Goal: Information Seeking & Learning: Find specific fact

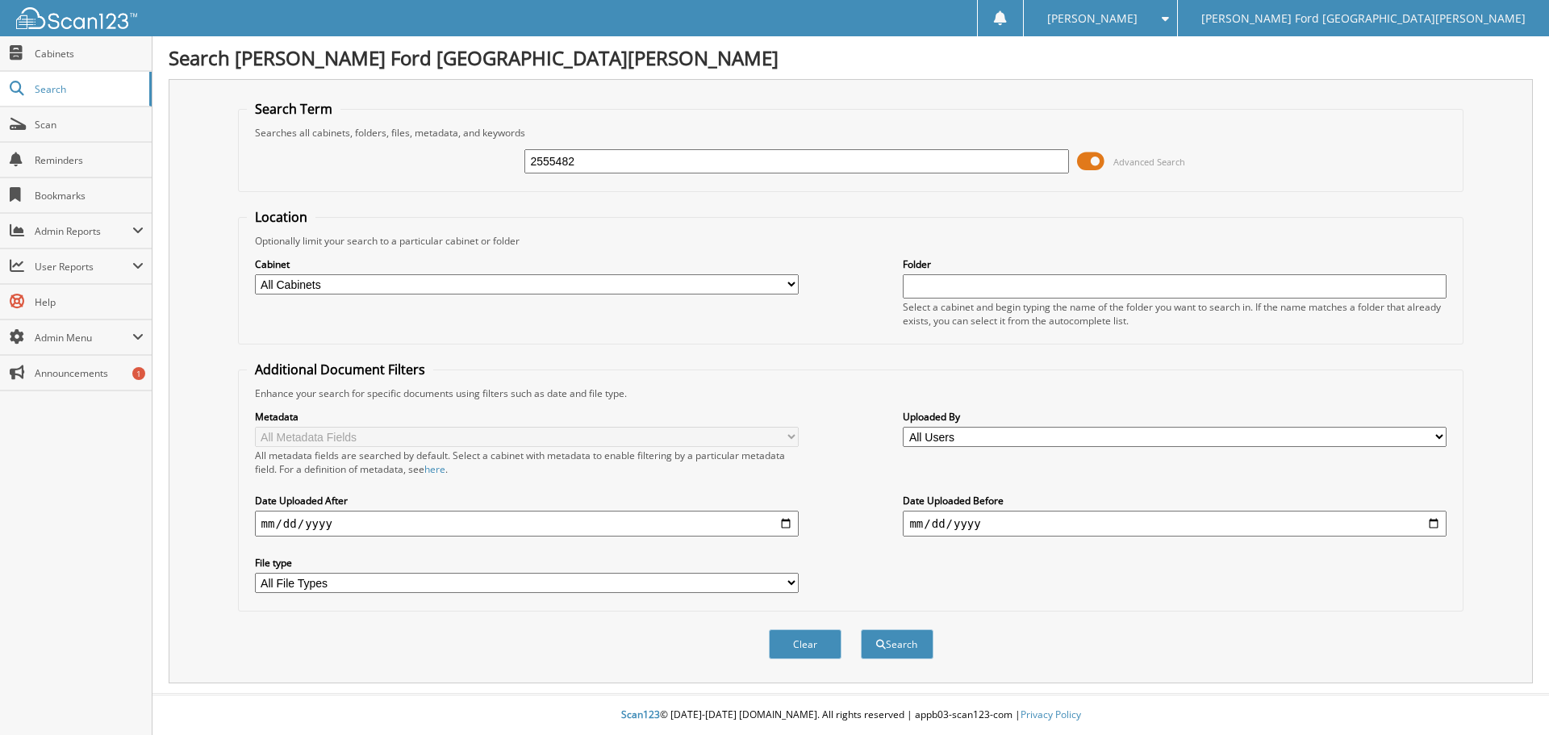
type input "2555482"
click at [861, 629] on button "Search" at bounding box center [897, 644] width 73 height 30
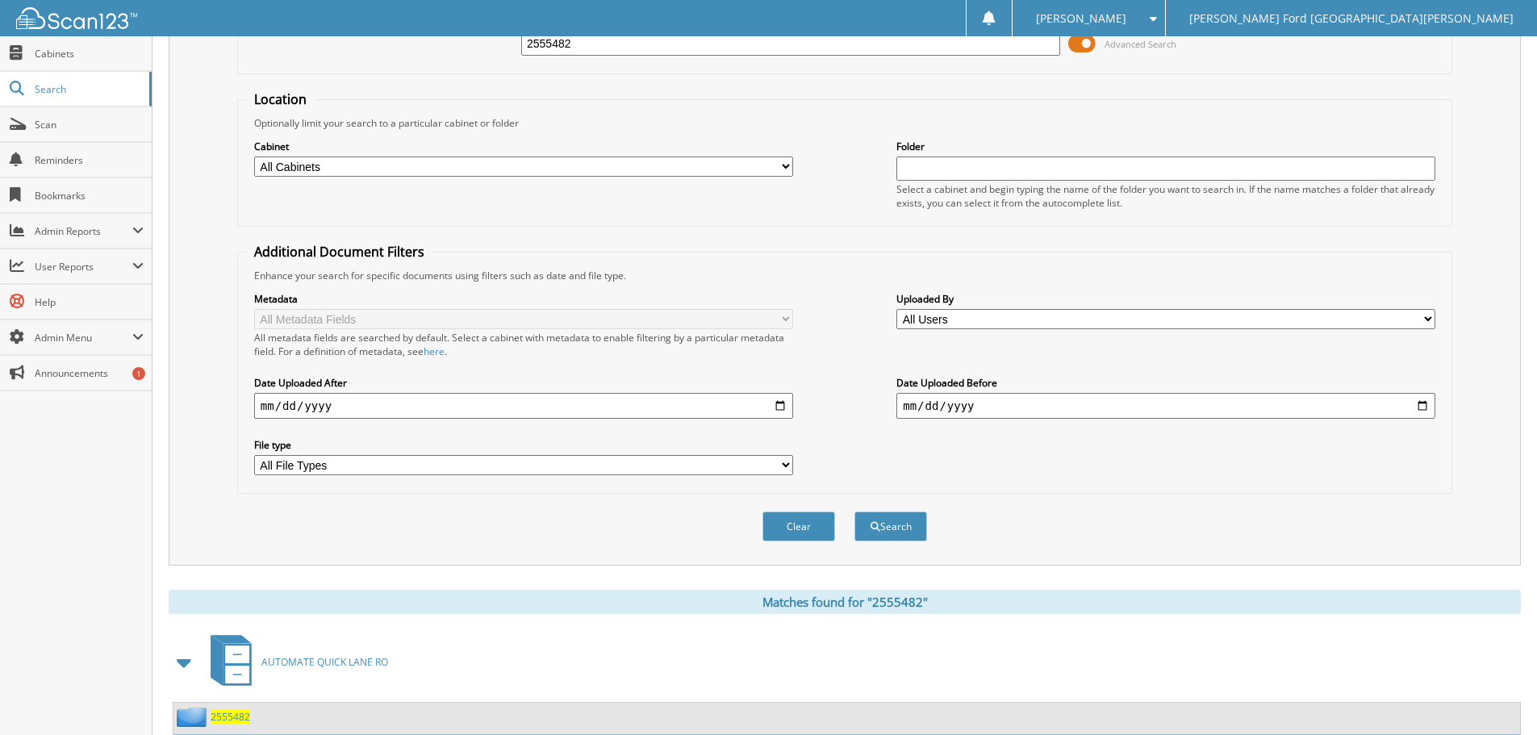
scroll to position [230, 0]
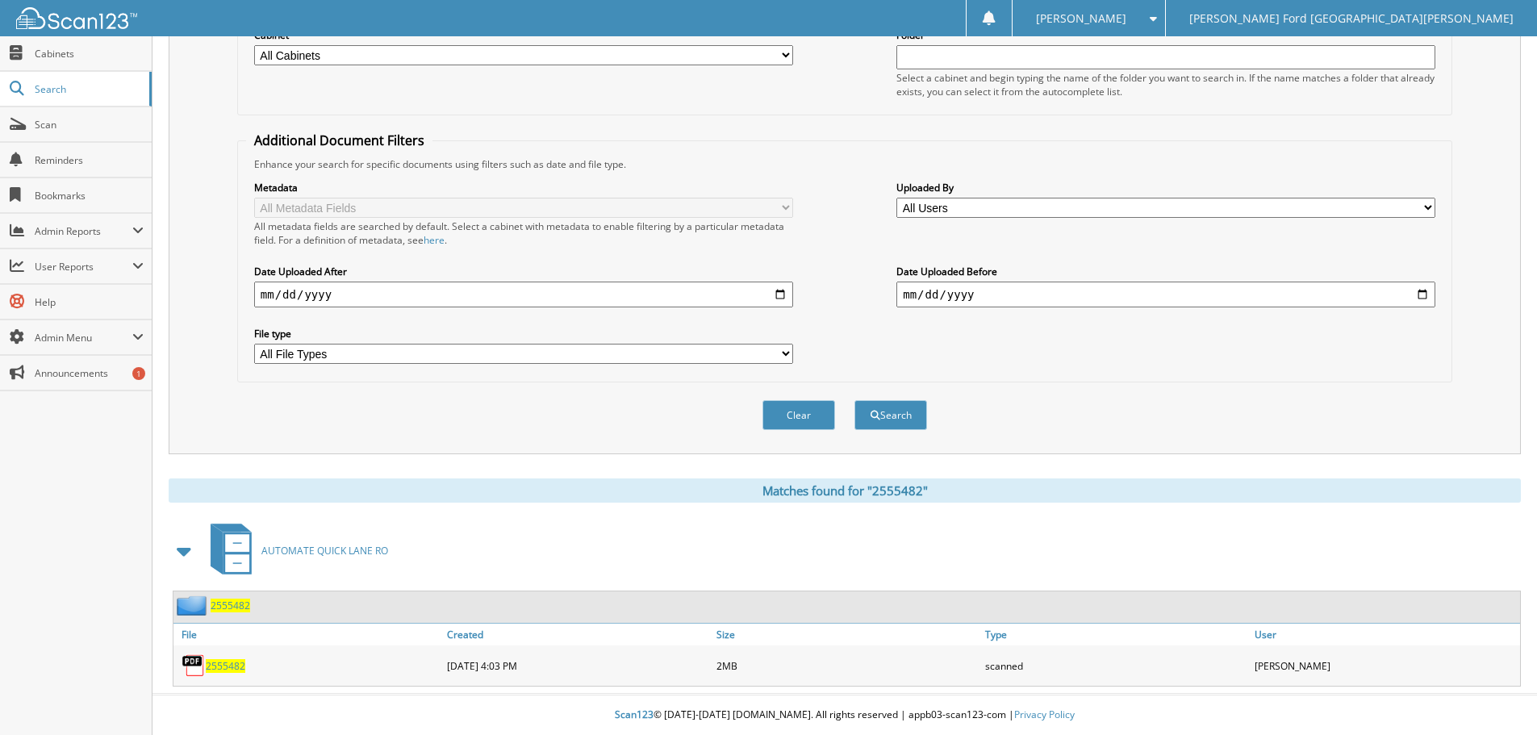
click at [224, 673] on div "2555482" at bounding box center [309, 666] width 270 height 32
click at [224, 663] on span "2555482" at bounding box center [226, 666] width 40 height 14
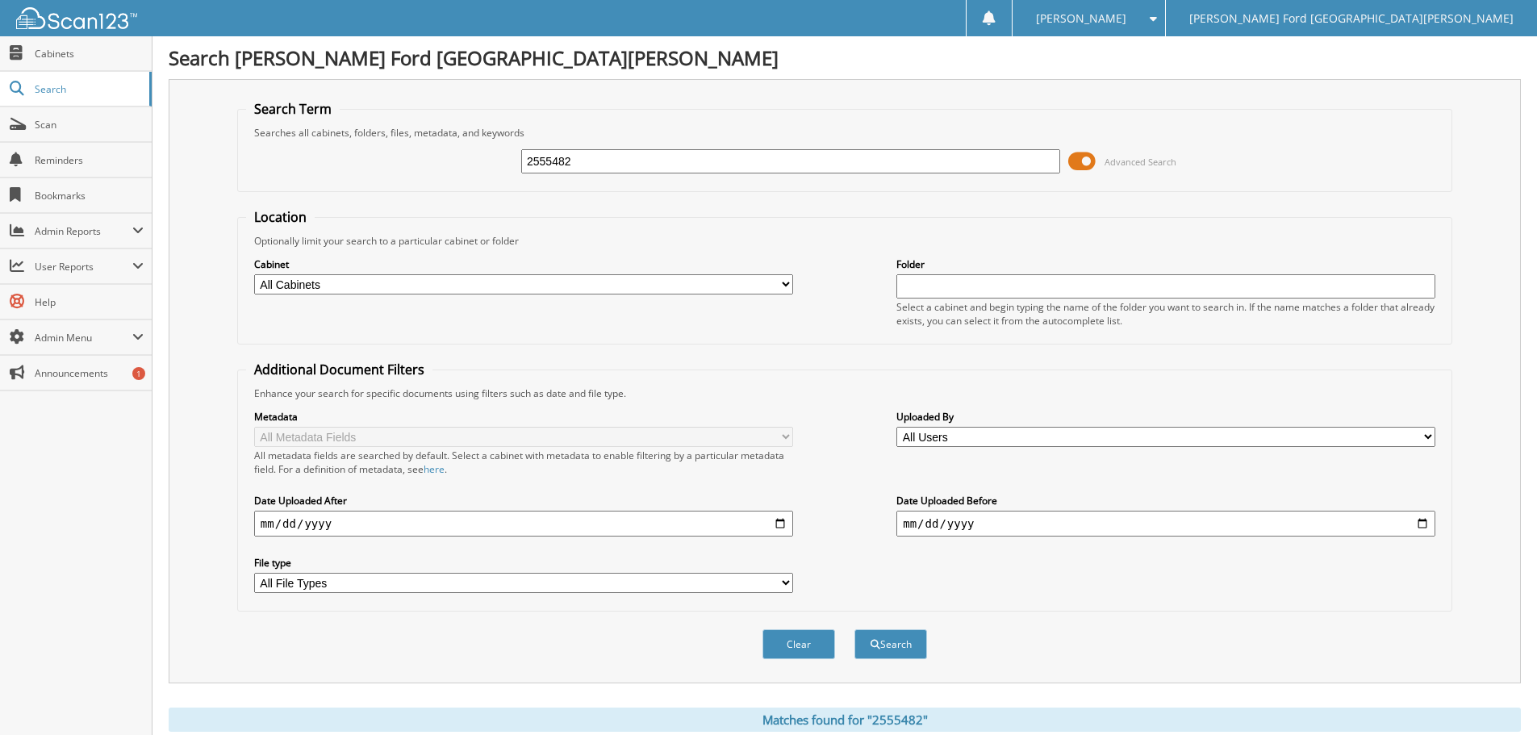
click at [617, 149] on input "2555482" at bounding box center [790, 161] width 539 height 24
type input "2560379"
click at [855, 629] on button "Search" at bounding box center [891, 644] width 73 height 30
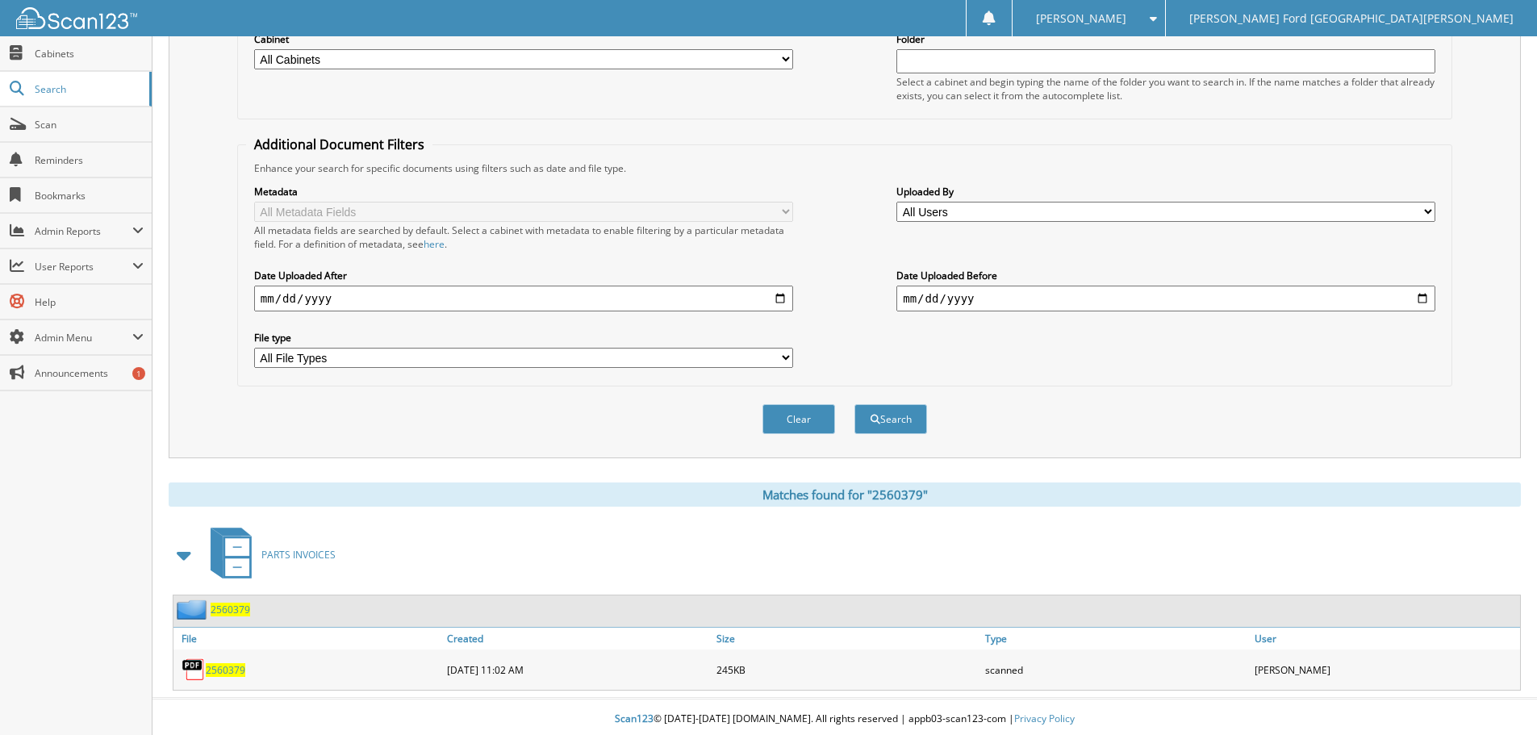
scroll to position [230, 0]
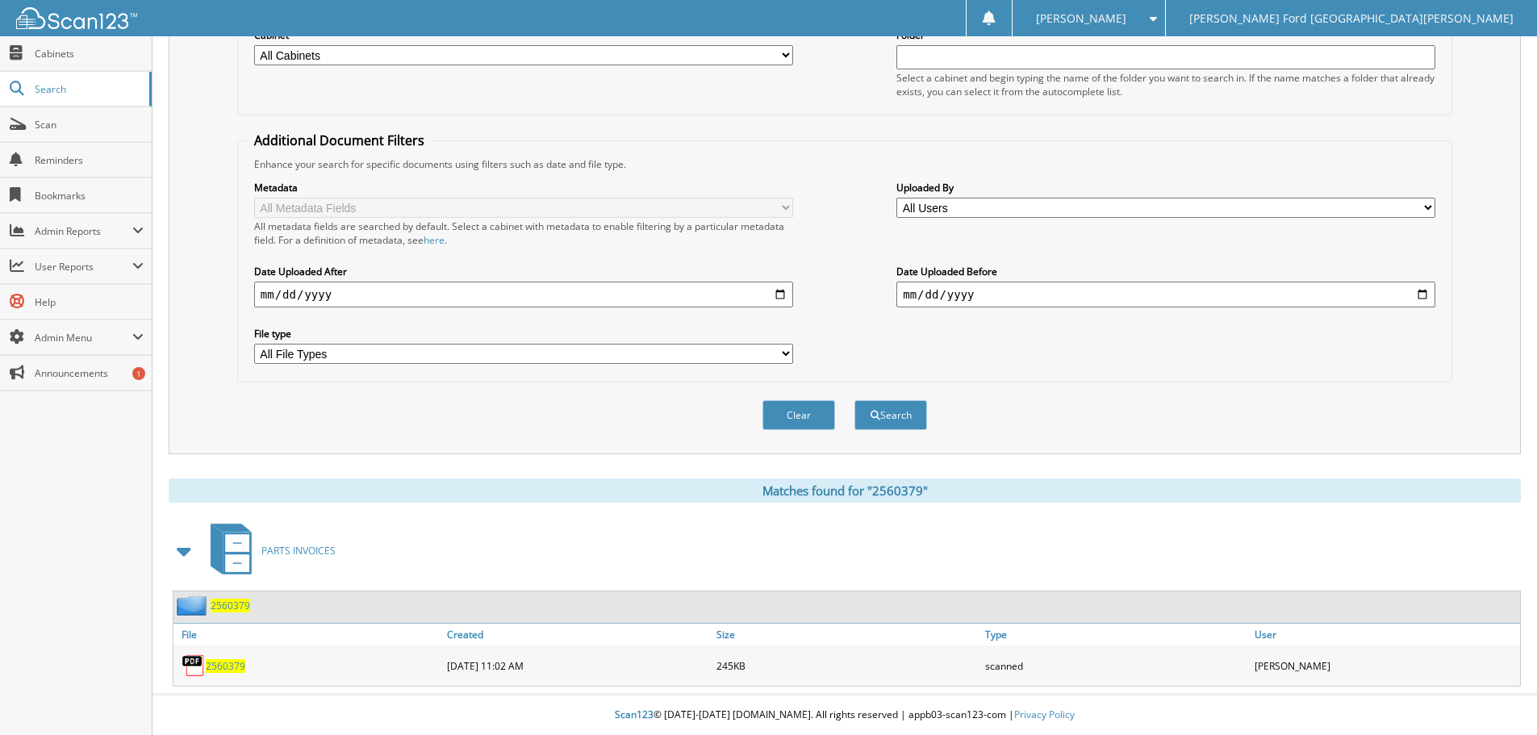
click at [230, 665] on span "2560379" at bounding box center [226, 666] width 40 height 14
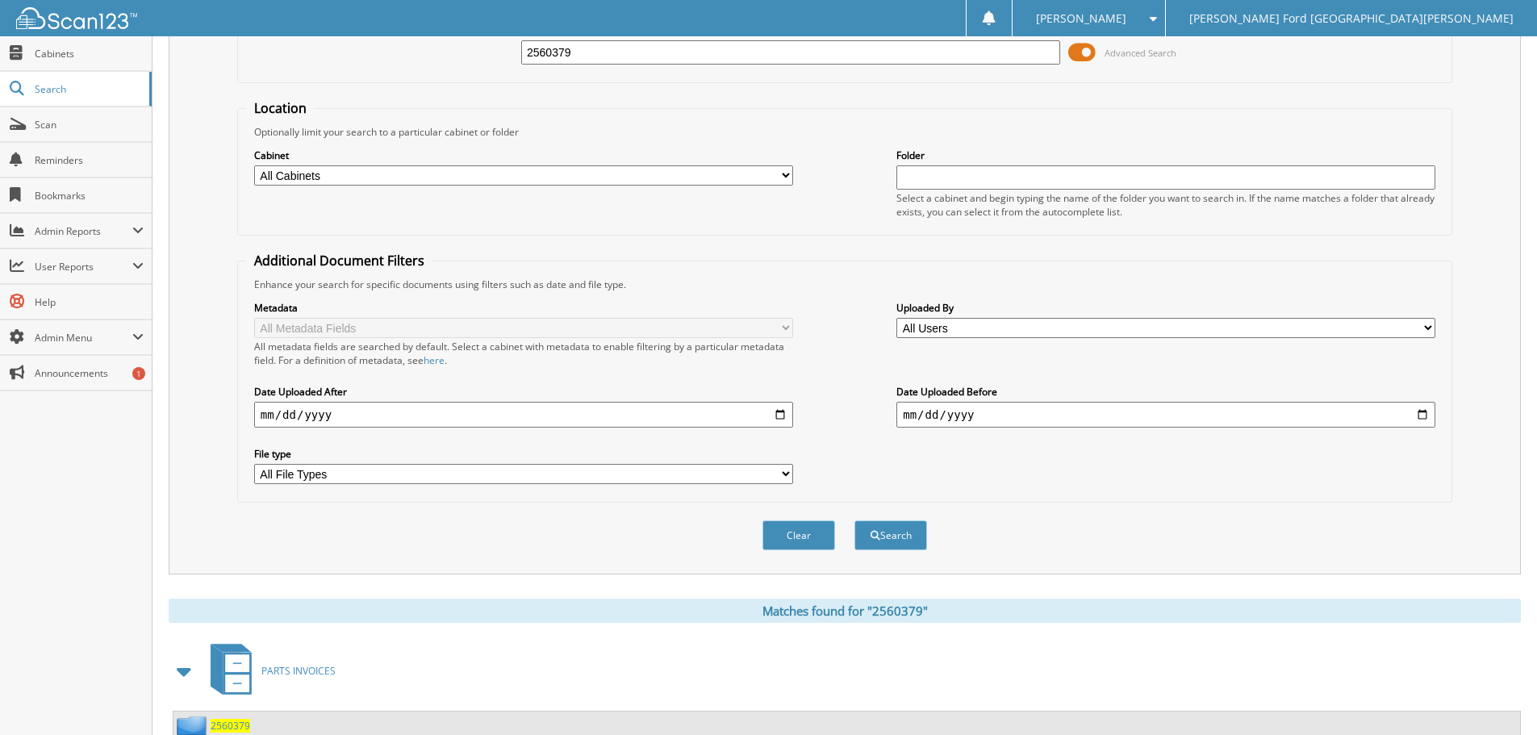
scroll to position [0, 0]
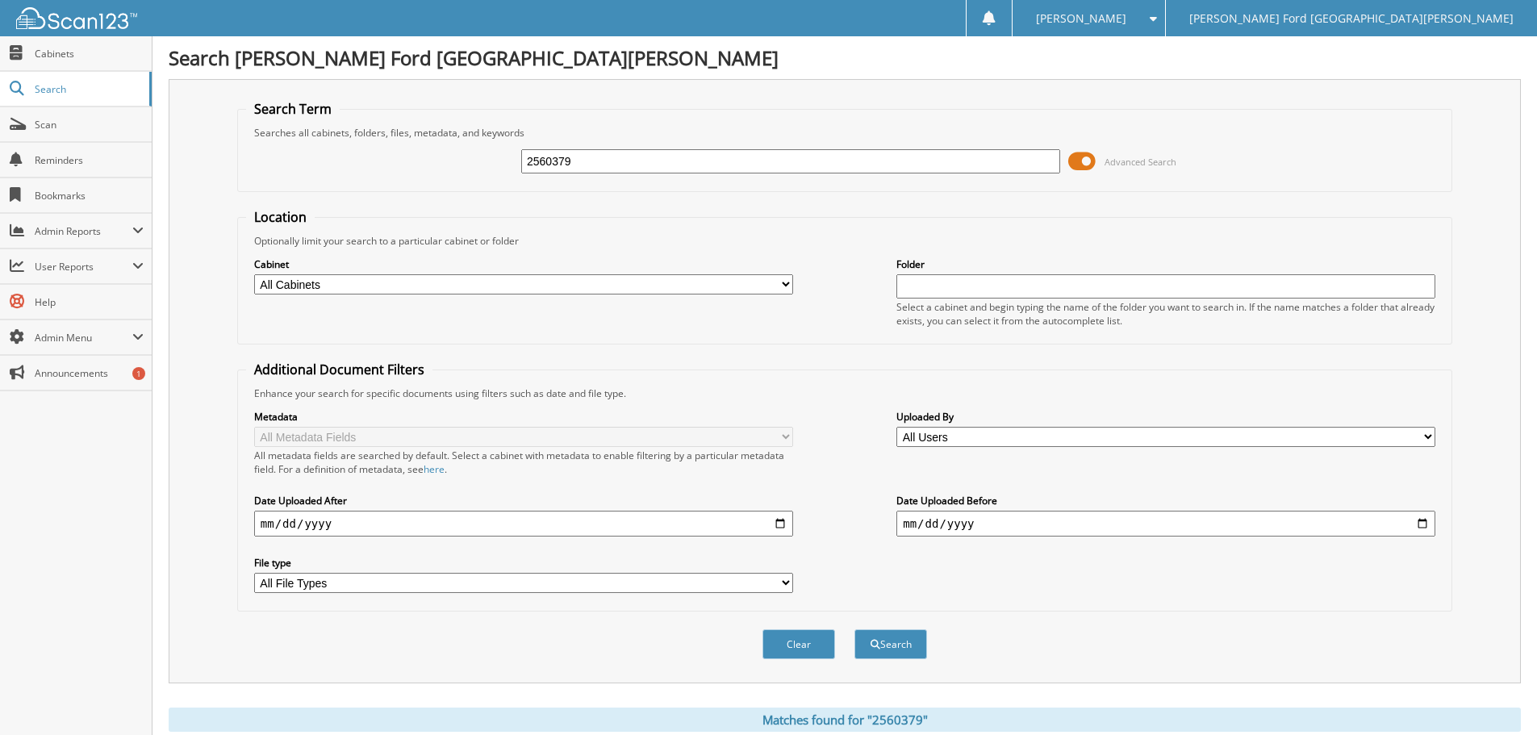
click at [665, 155] on input "2560379" at bounding box center [790, 161] width 539 height 24
type input "2594699"
click at [855, 629] on button "Search" at bounding box center [891, 644] width 73 height 30
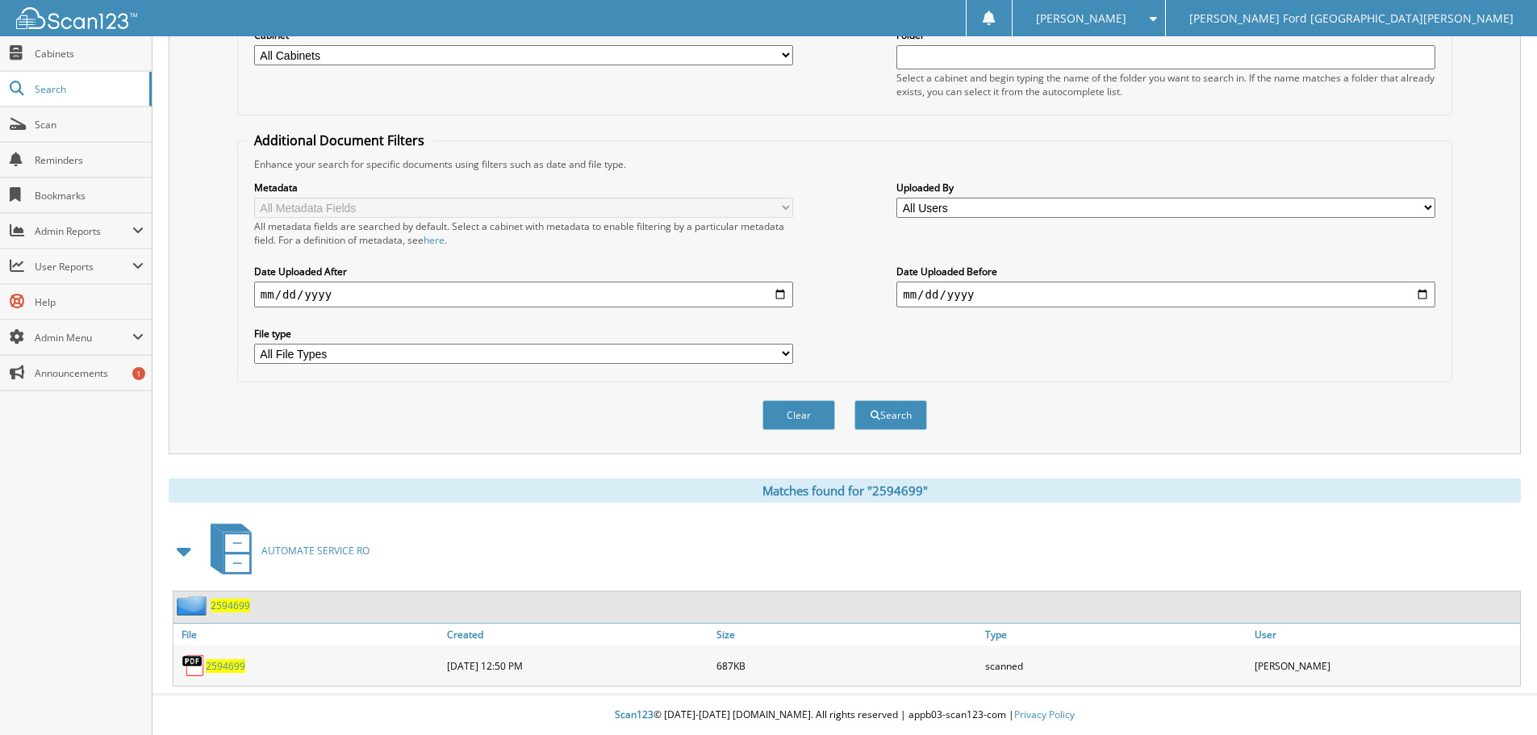
click at [240, 664] on span "2594699" at bounding box center [226, 666] width 40 height 14
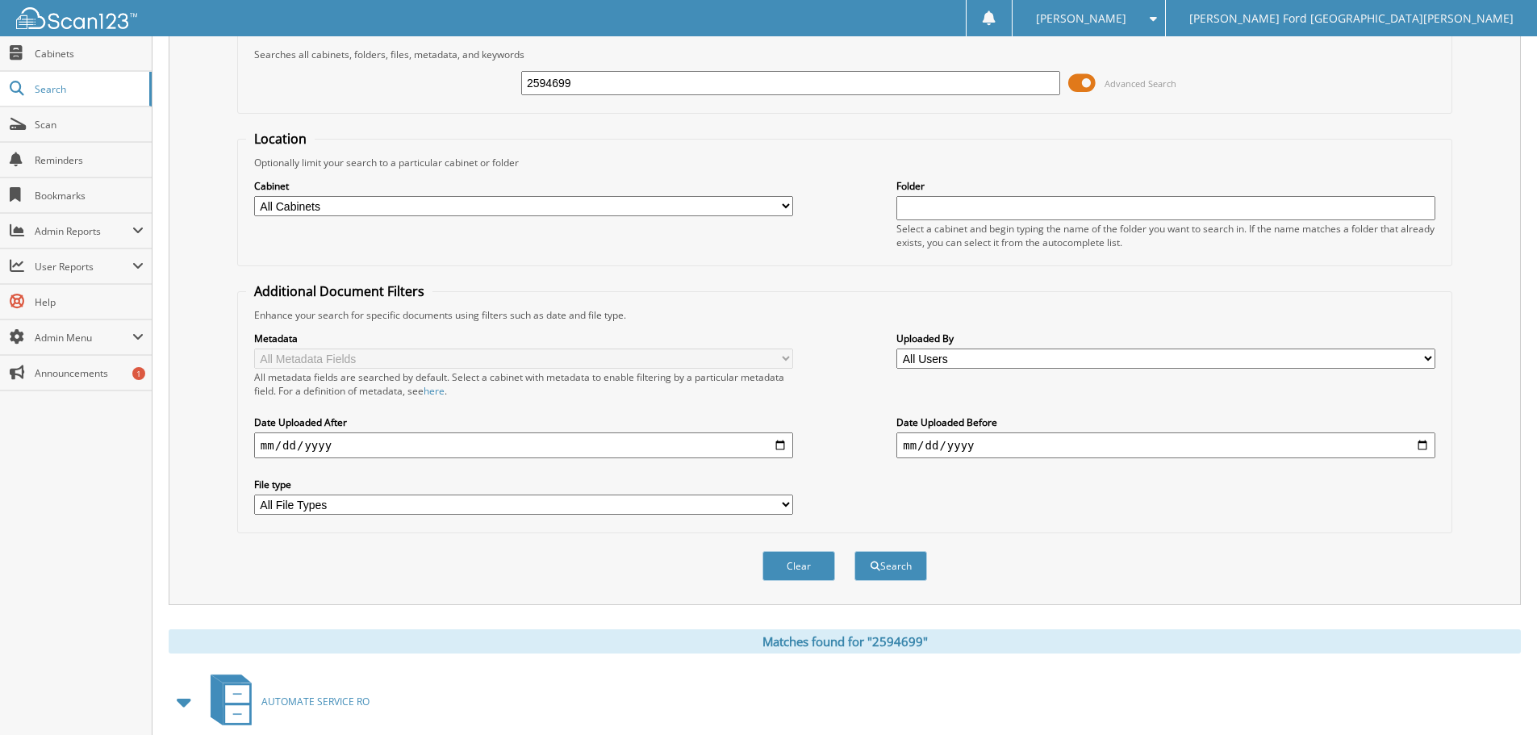
scroll to position [0, 0]
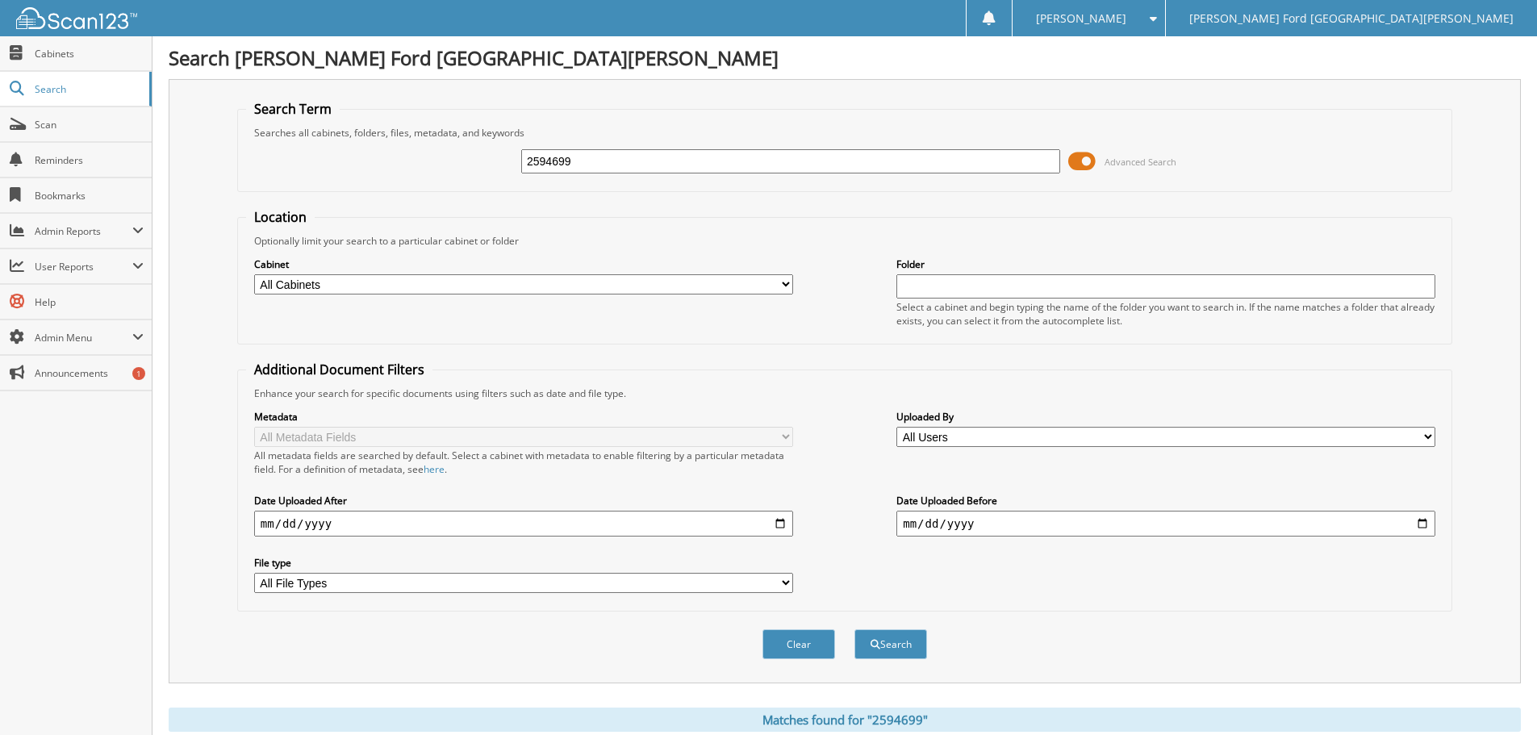
click at [621, 159] on input "2594699" at bounding box center [790, 161] width 539 height 24
type input "2594651"
click at [855, 629] on button "Search" at bounding box center [891, 644] width 73 height 30
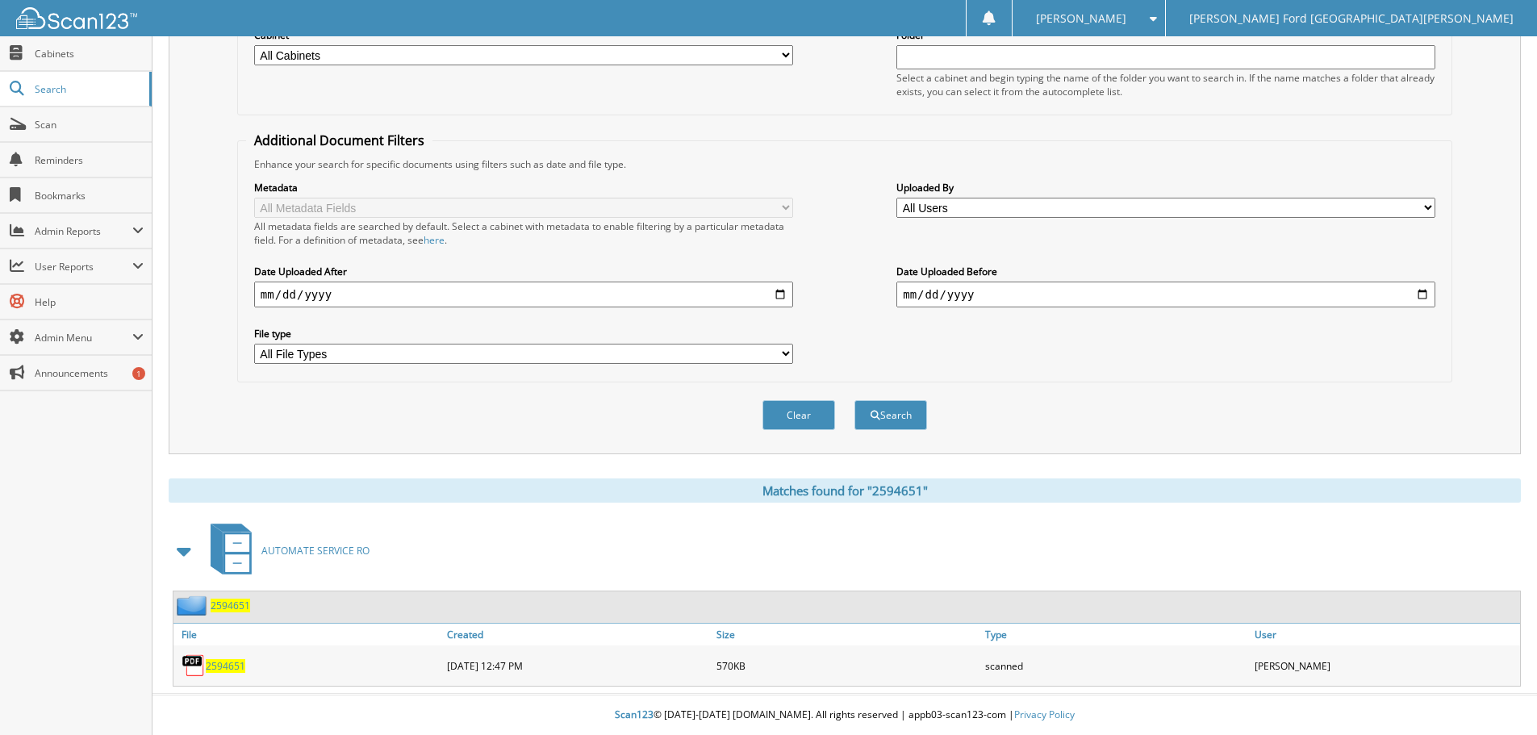
scroll to position [230, 0]
click at [220, 670] on span "2594651" at bounding box center [226, 666] width 40 height 14
